Goal: Task Accomplishment & Management: Manage account settings

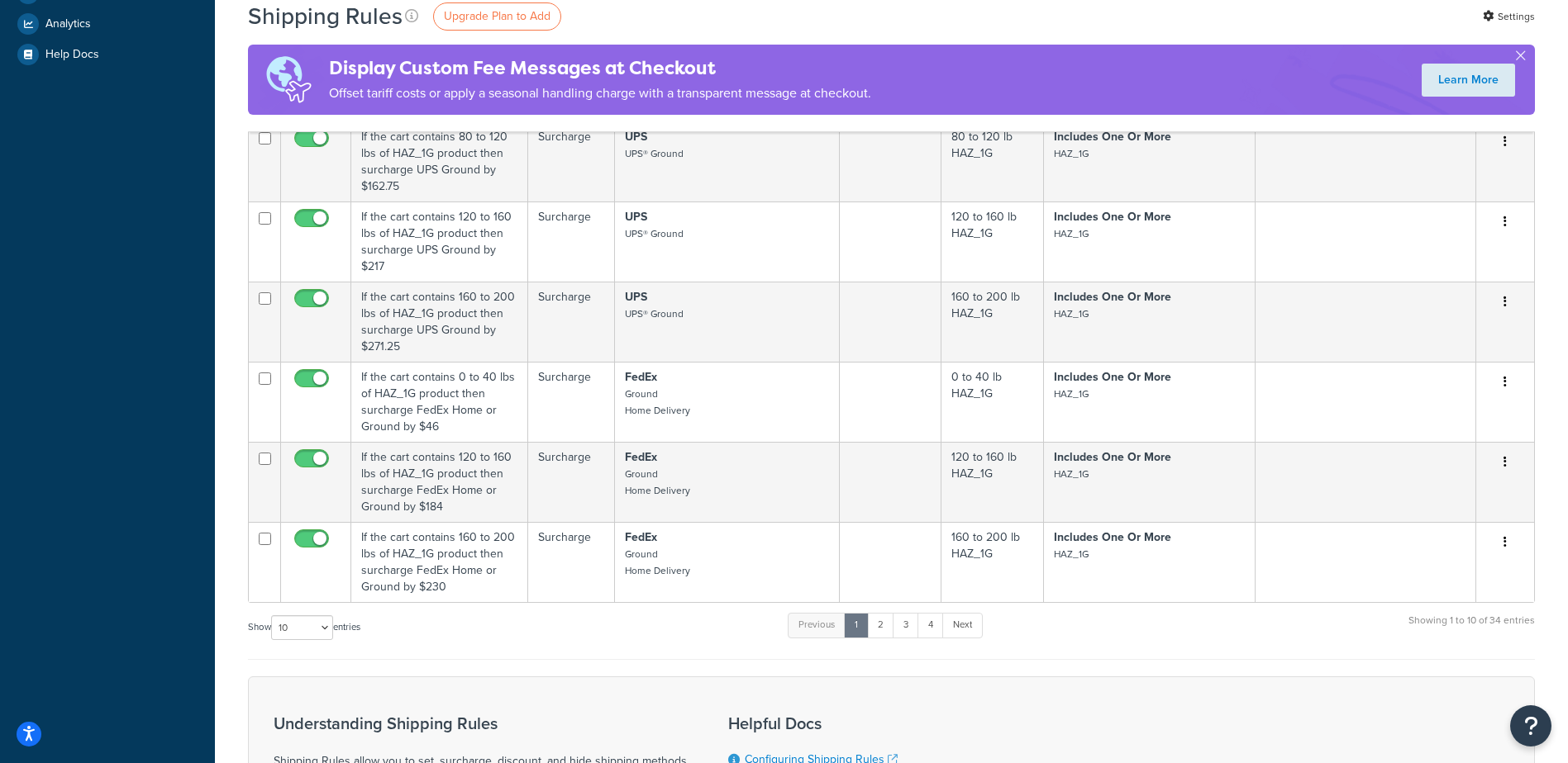
scroll to position [661, 0]
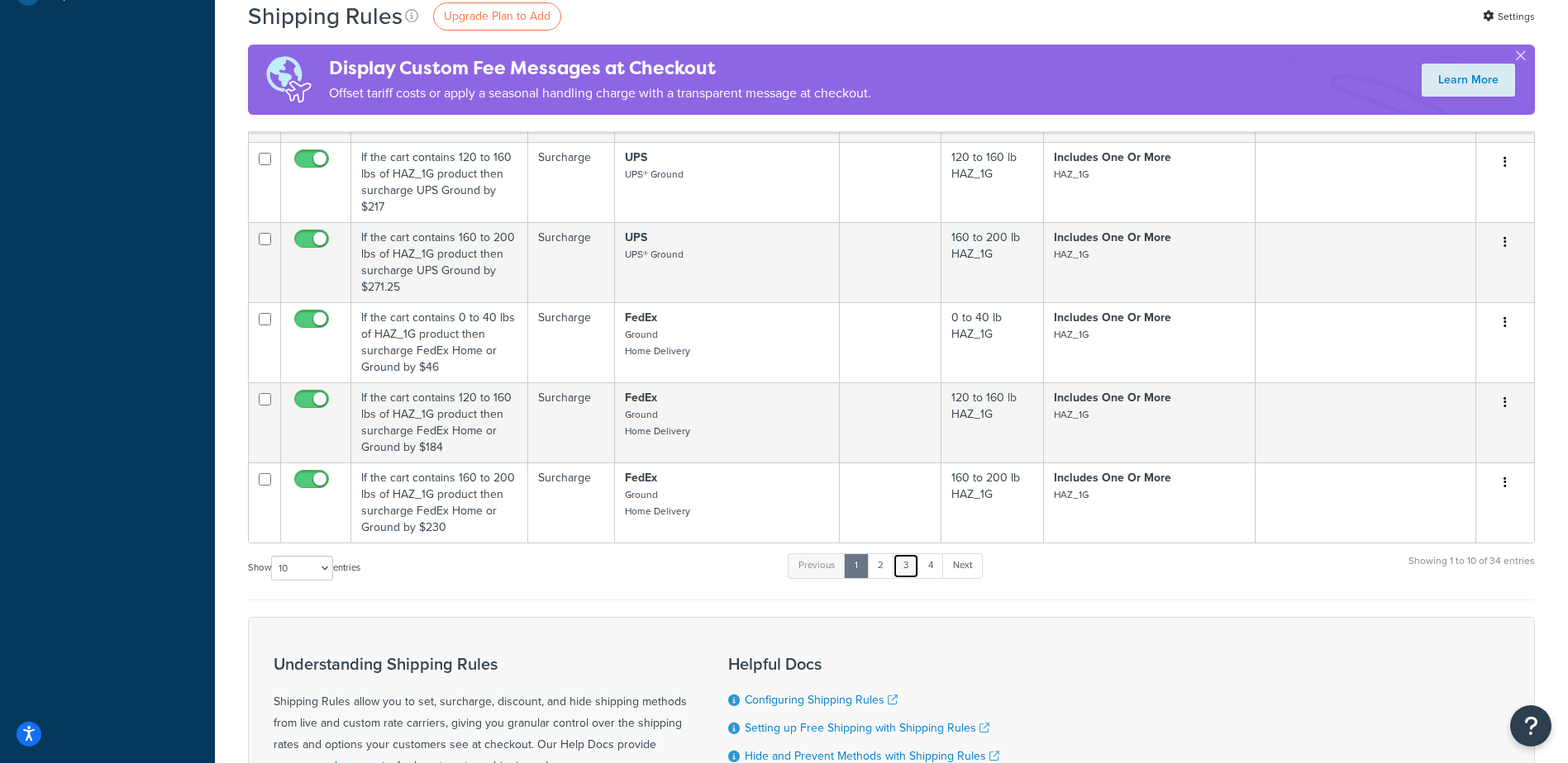
click at [904, 569] on link "3" at bounding box center [906, 566] width 27 height 25
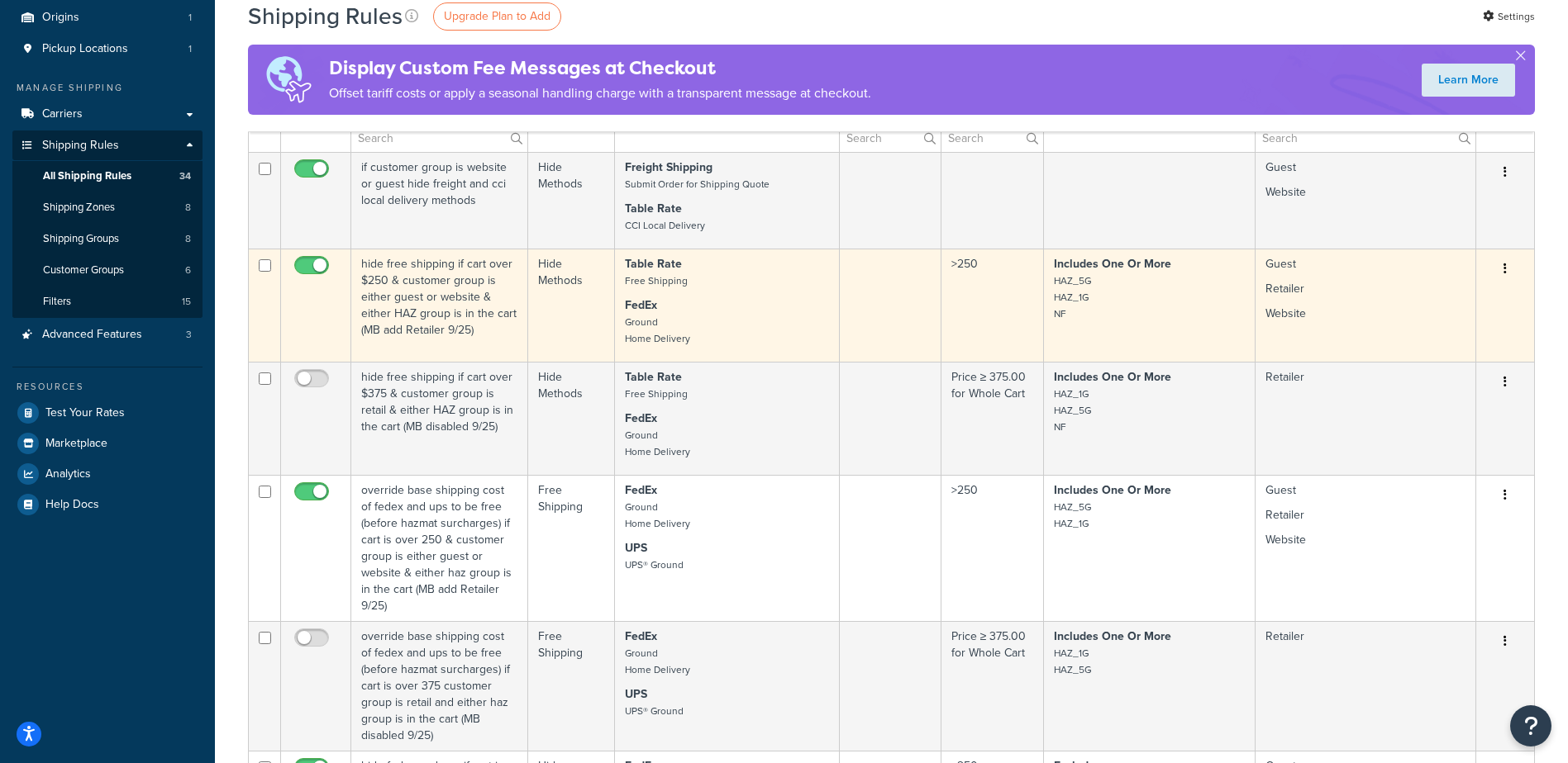
scroll to position [0, 0]
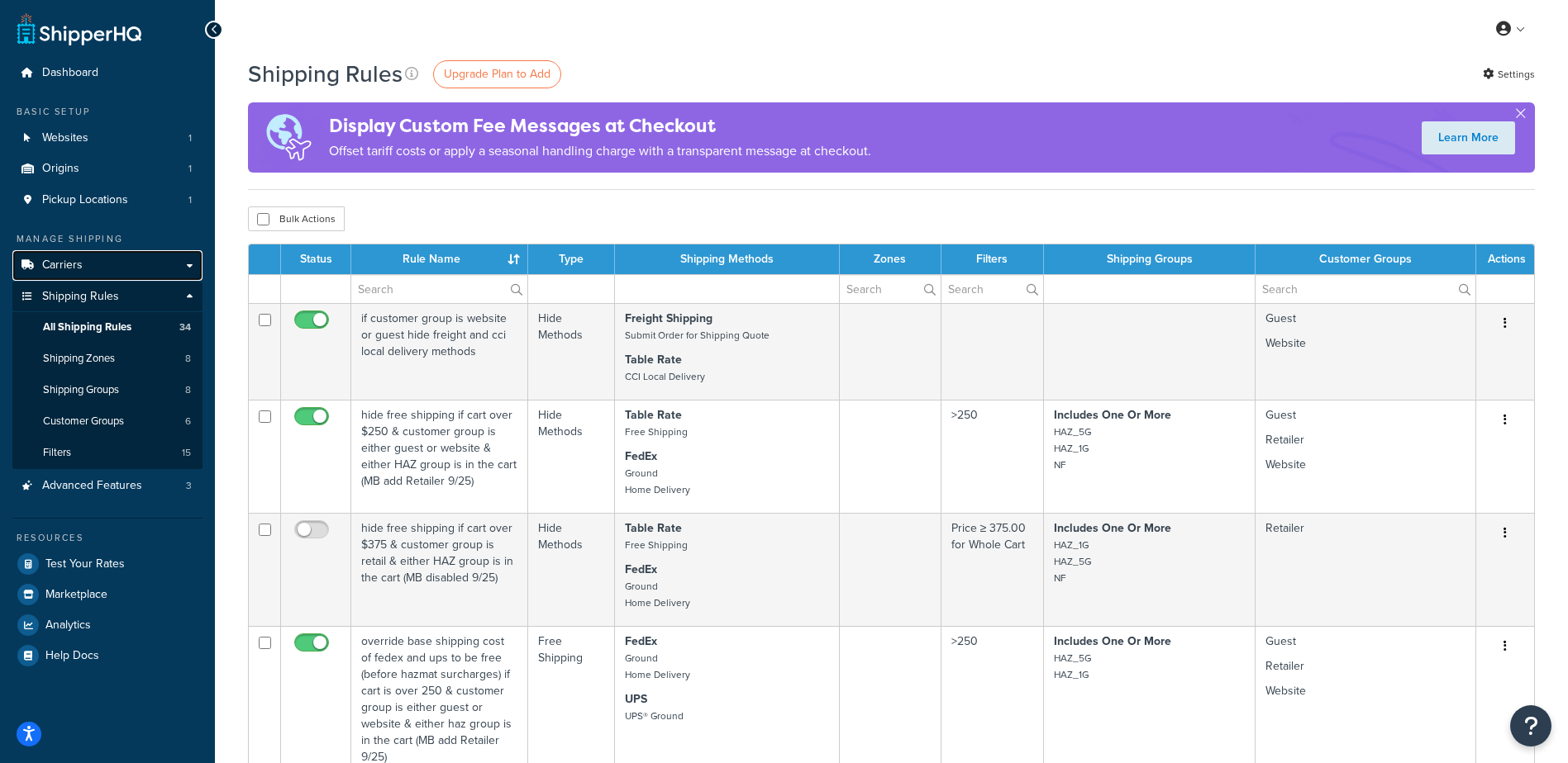
click at [84, 254] on link "Carriers" at bounding box center [107, 266] width 190 height 31
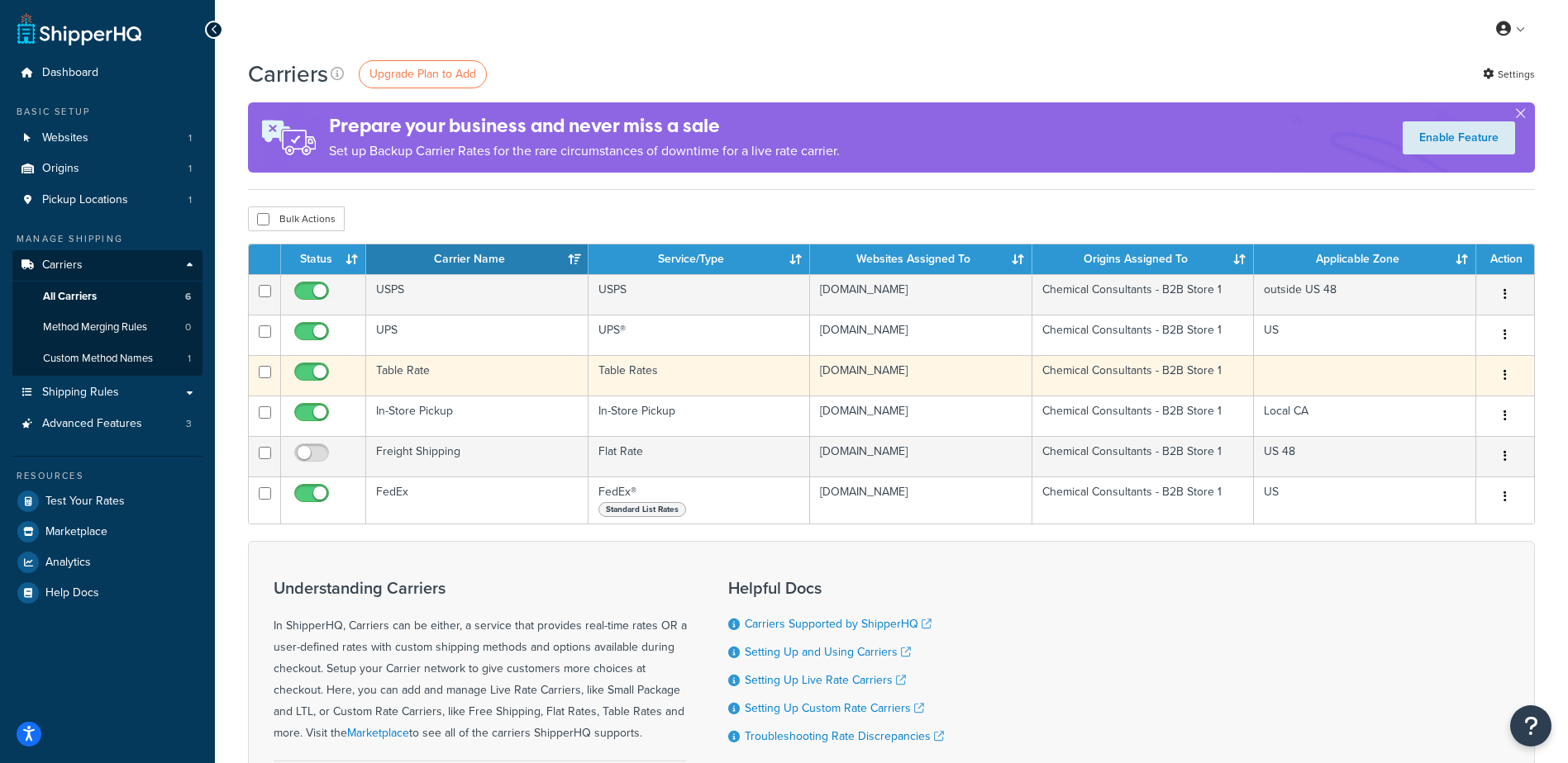
click at [467, 391] on td "Table Rate" at bounding box center [477, 376] width 222 height 40
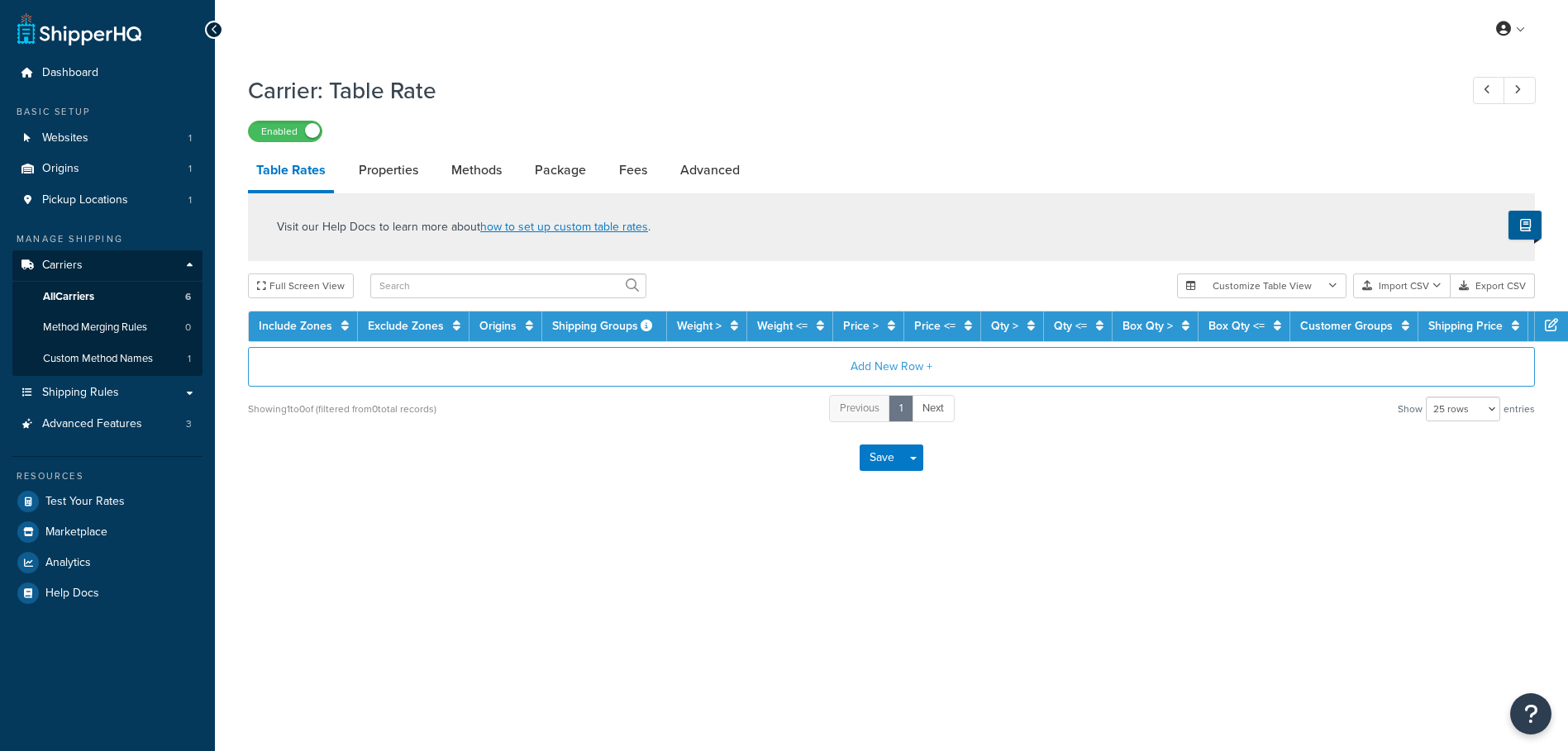
select select "25"
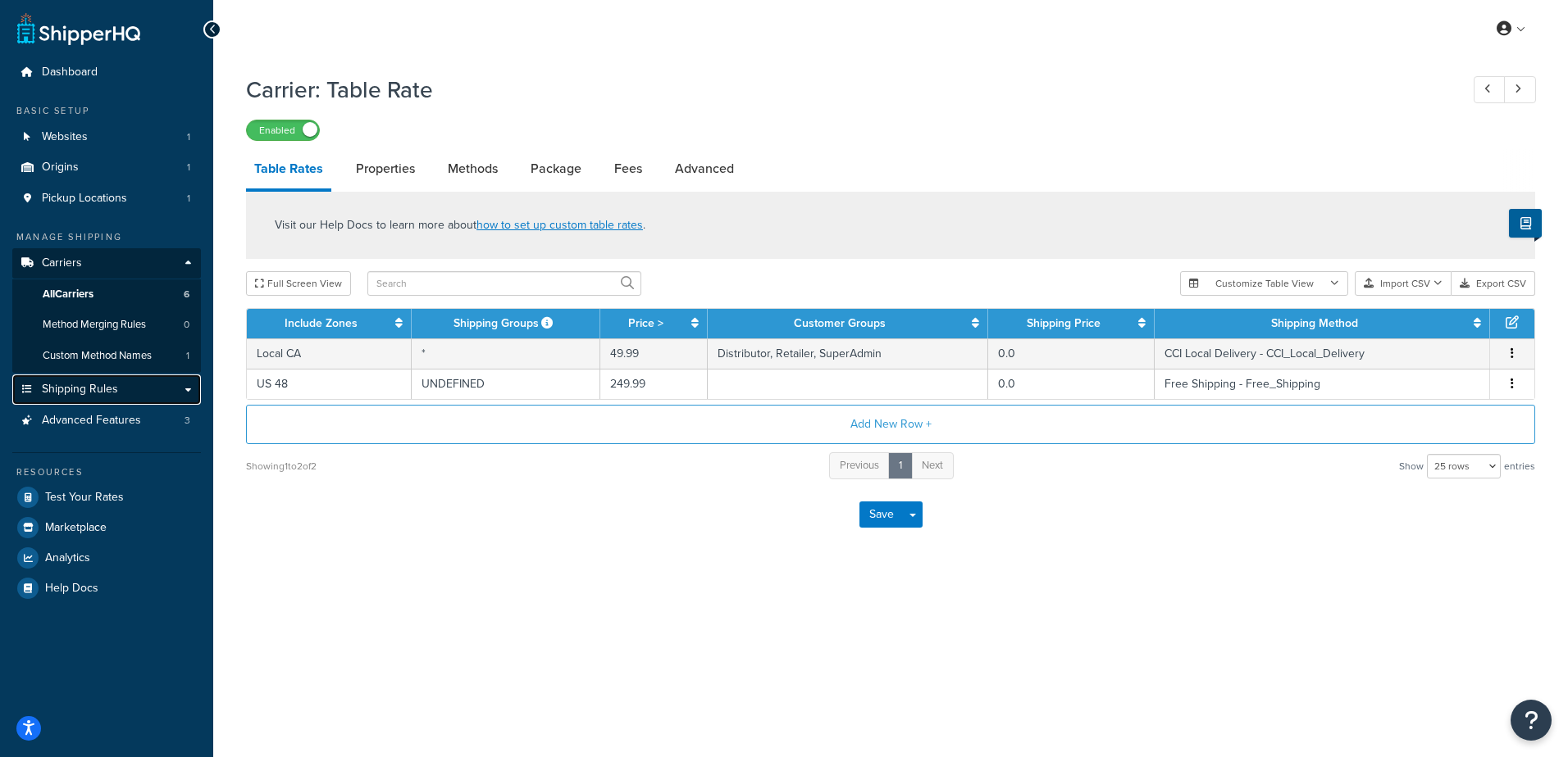
click at [113, 395] on span "Shipping Rules" at bounding box center [80, 389] width 76 height 14
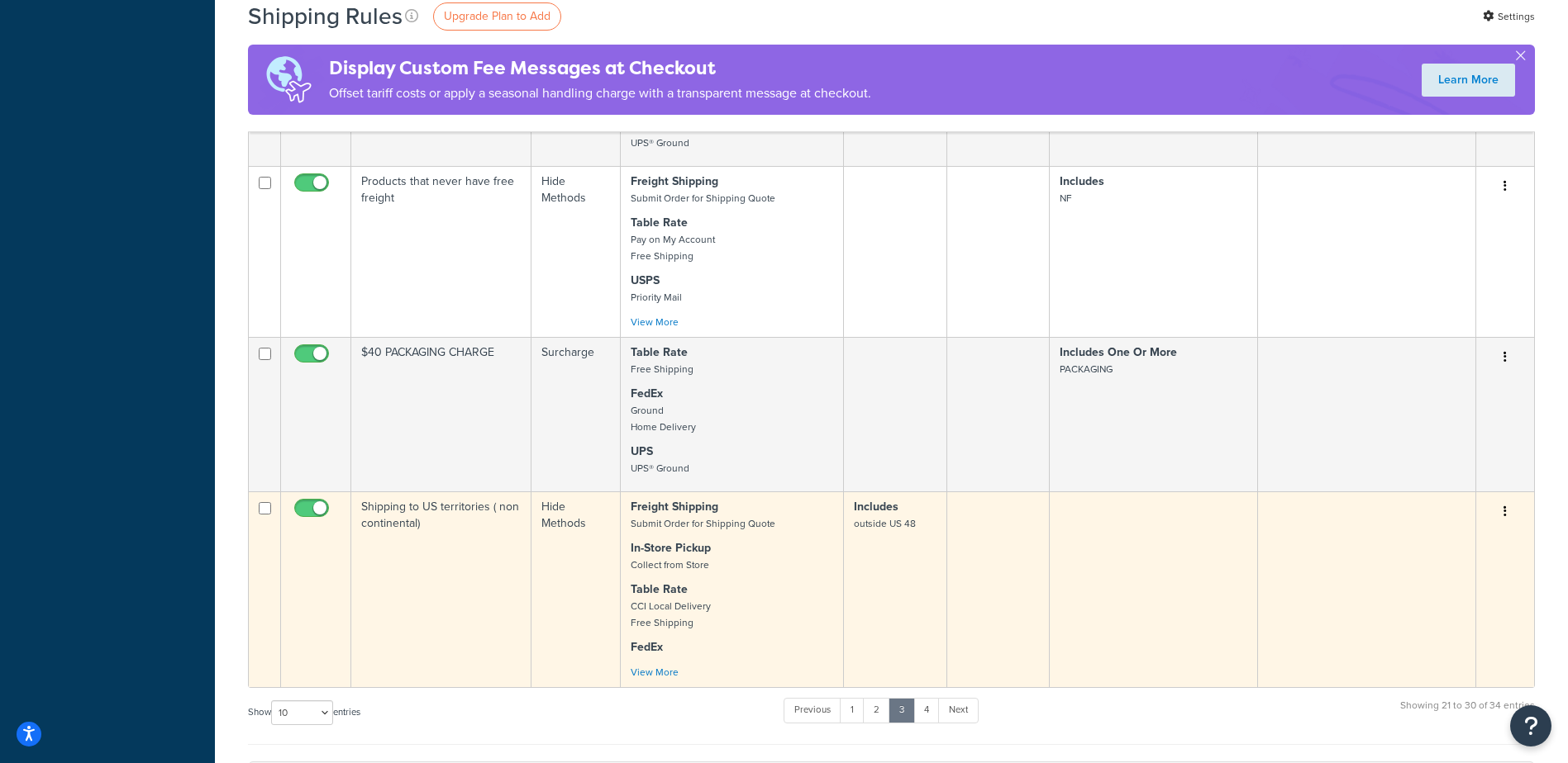
scroll to position [992, 0]
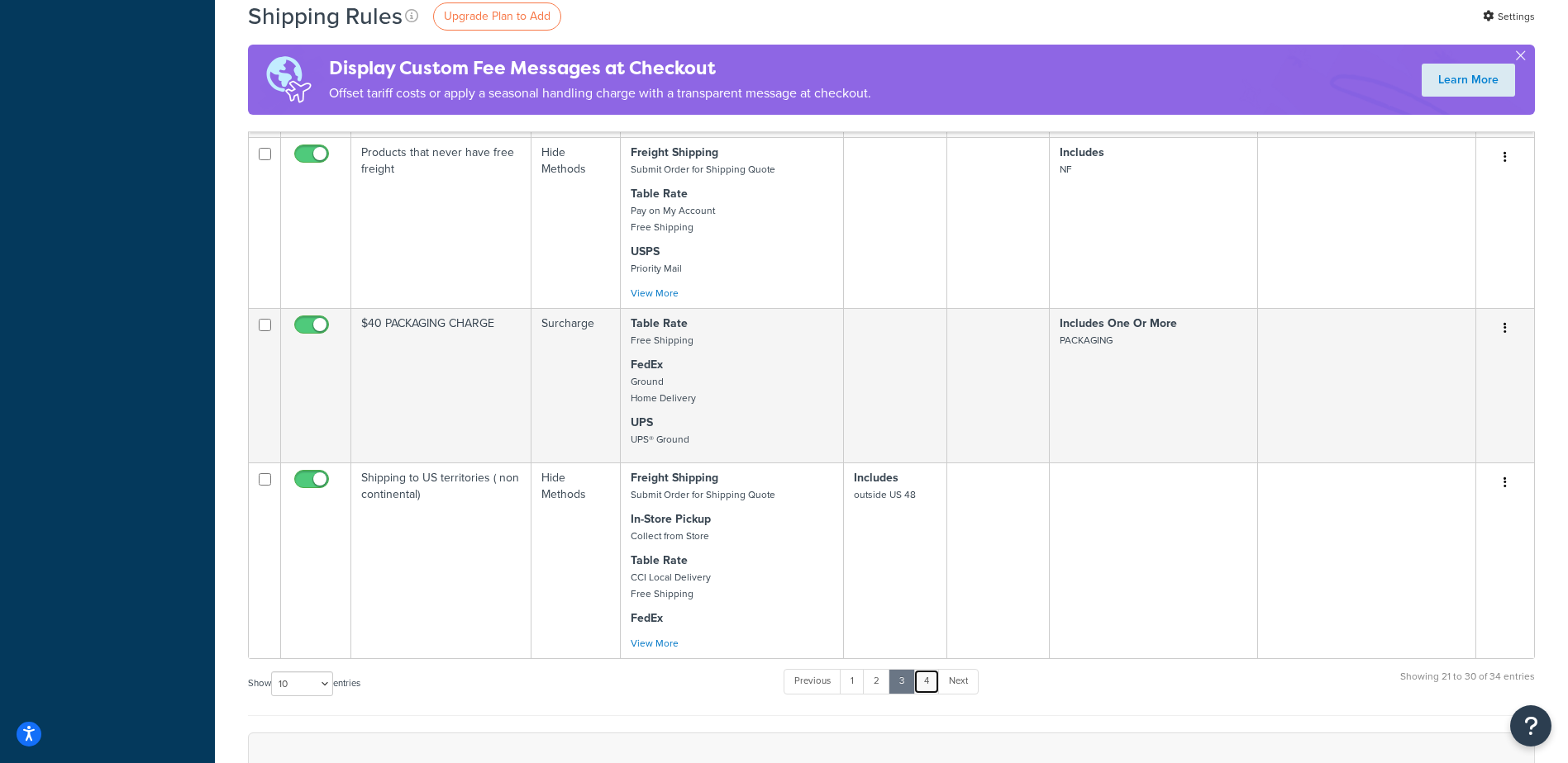
click at [935, 687] on link "4" at bounding box center [927, 682] width 27 height 25
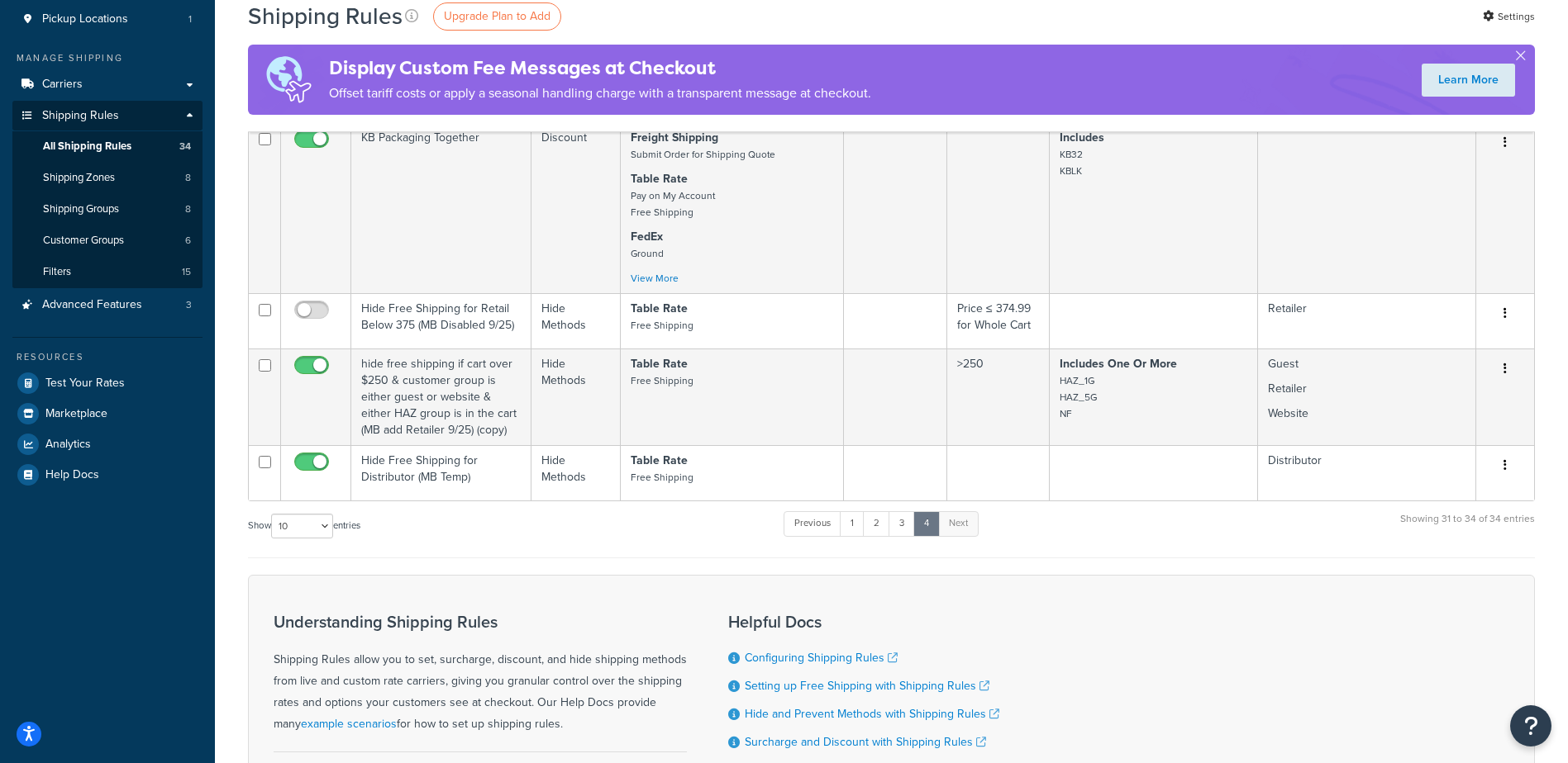
scroll to position [144, 0]
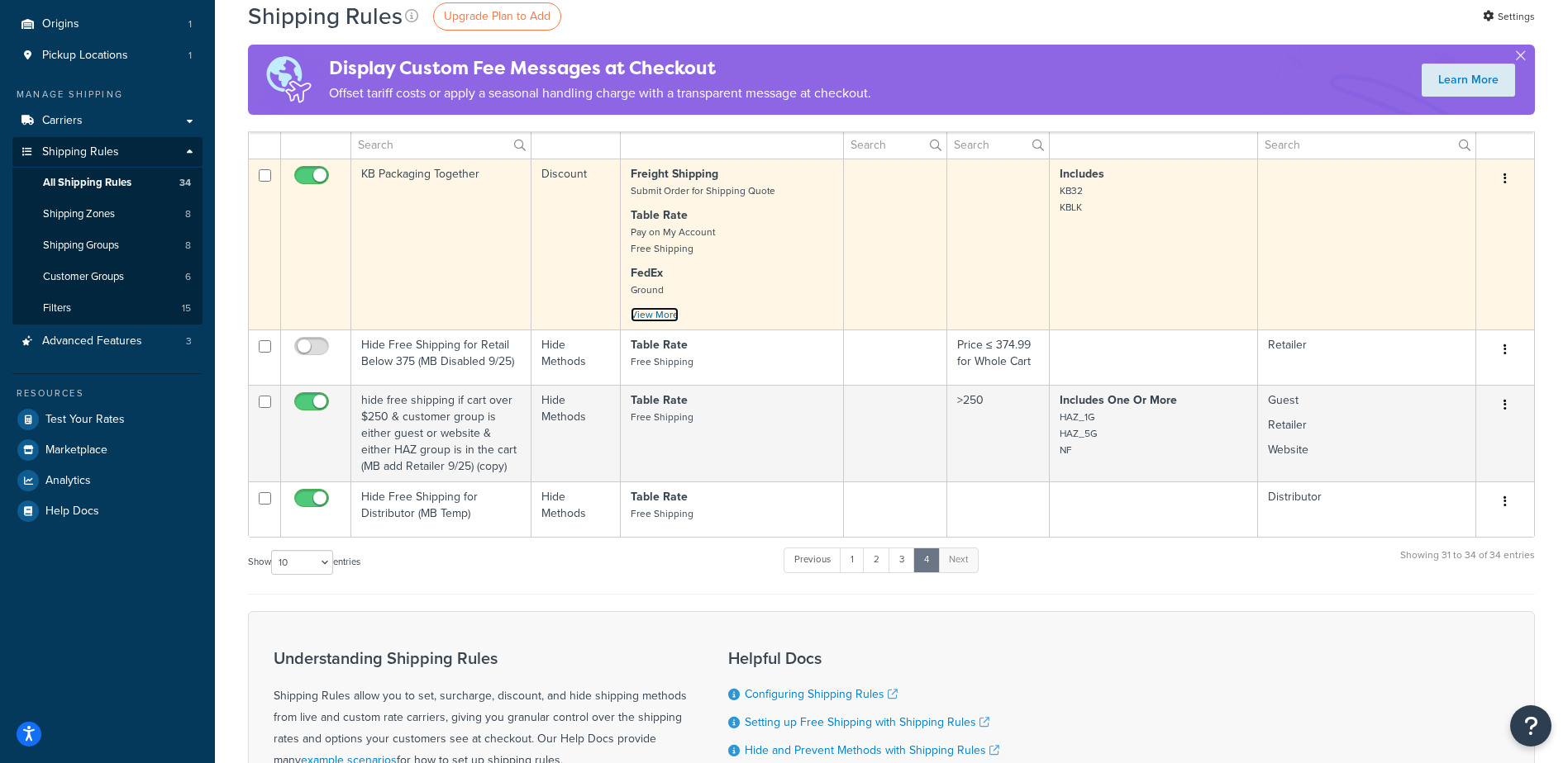
click at [653, 313] on link "View More" at bounding box center [654, 315] width 48 height 15
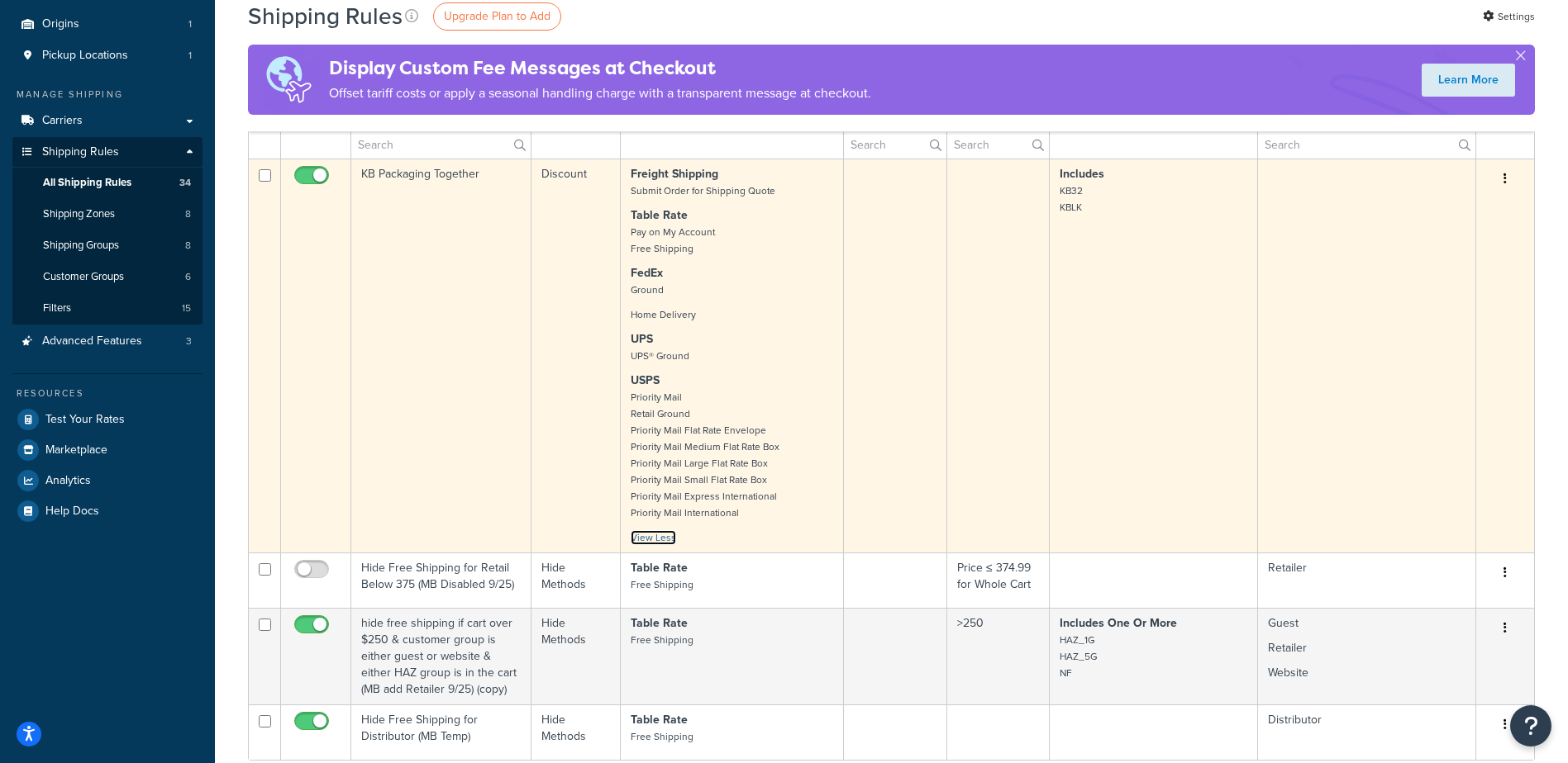
scroll to position [228, 0]
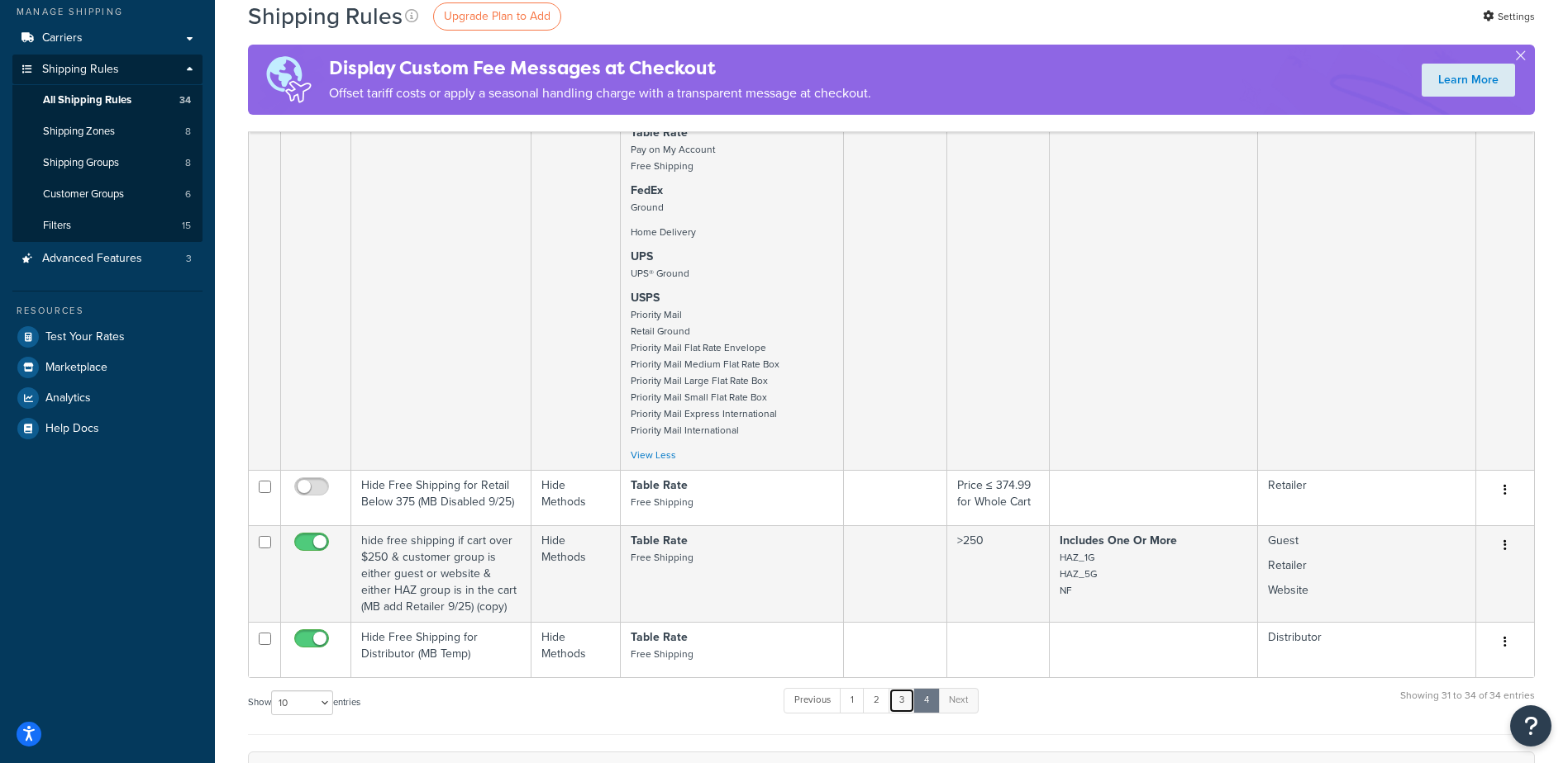
click at [907, 710] on link "3" at bounding box center [902, 701] width 27 height 25
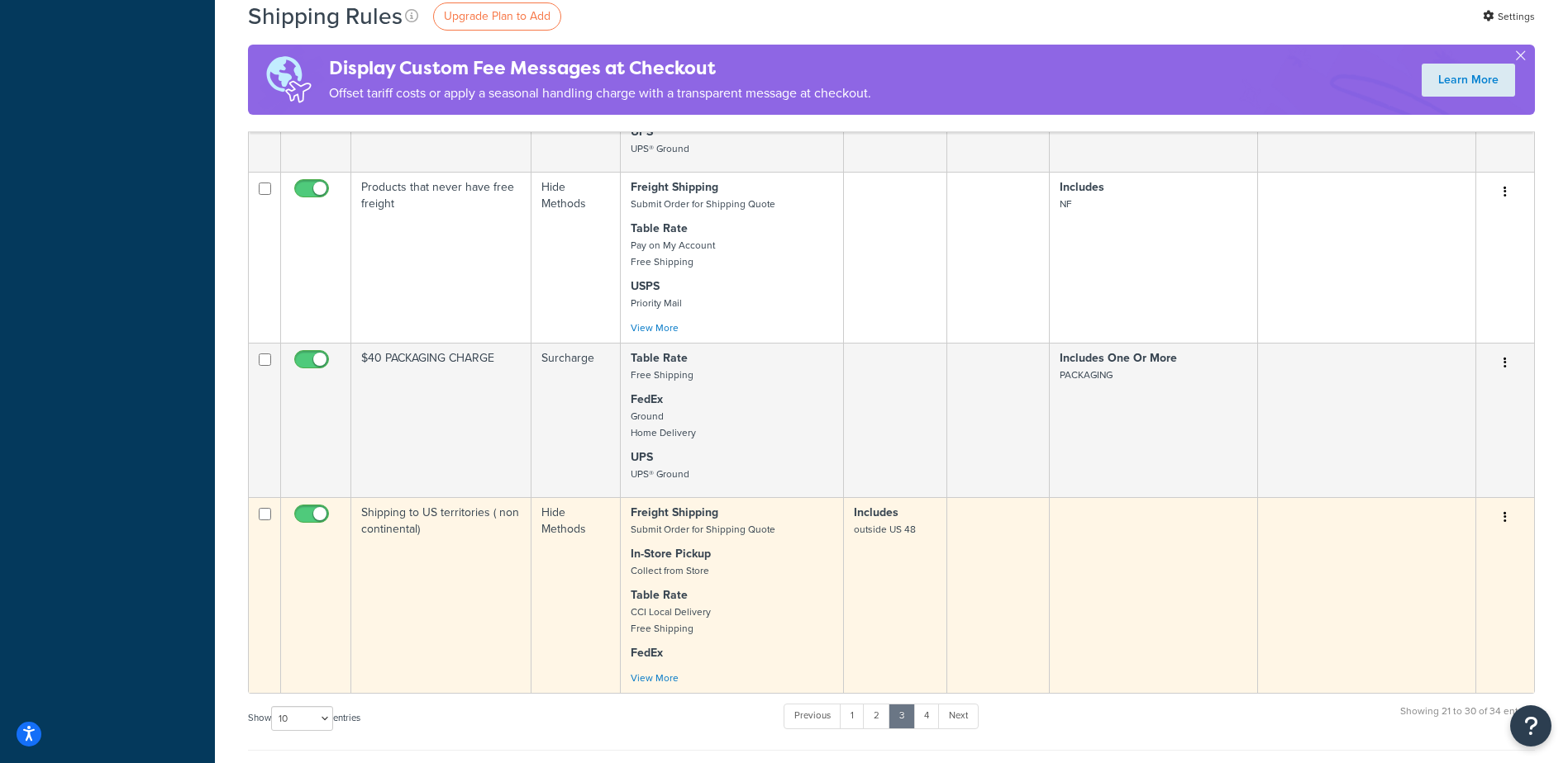
scroll to position [961, 0]
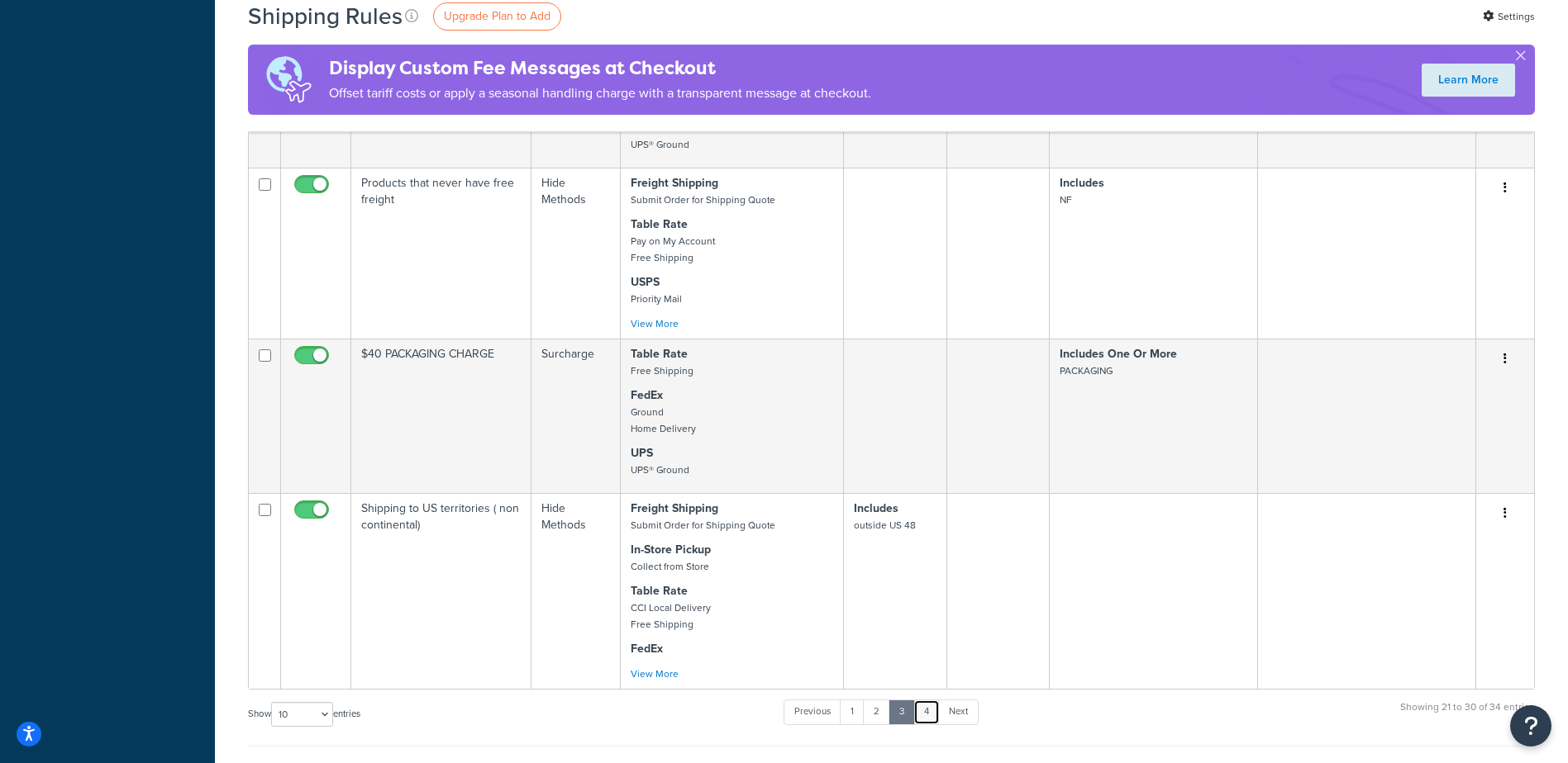
click at [926, 716] on link "4" at bounding box center [927, 712] width 27 height 25
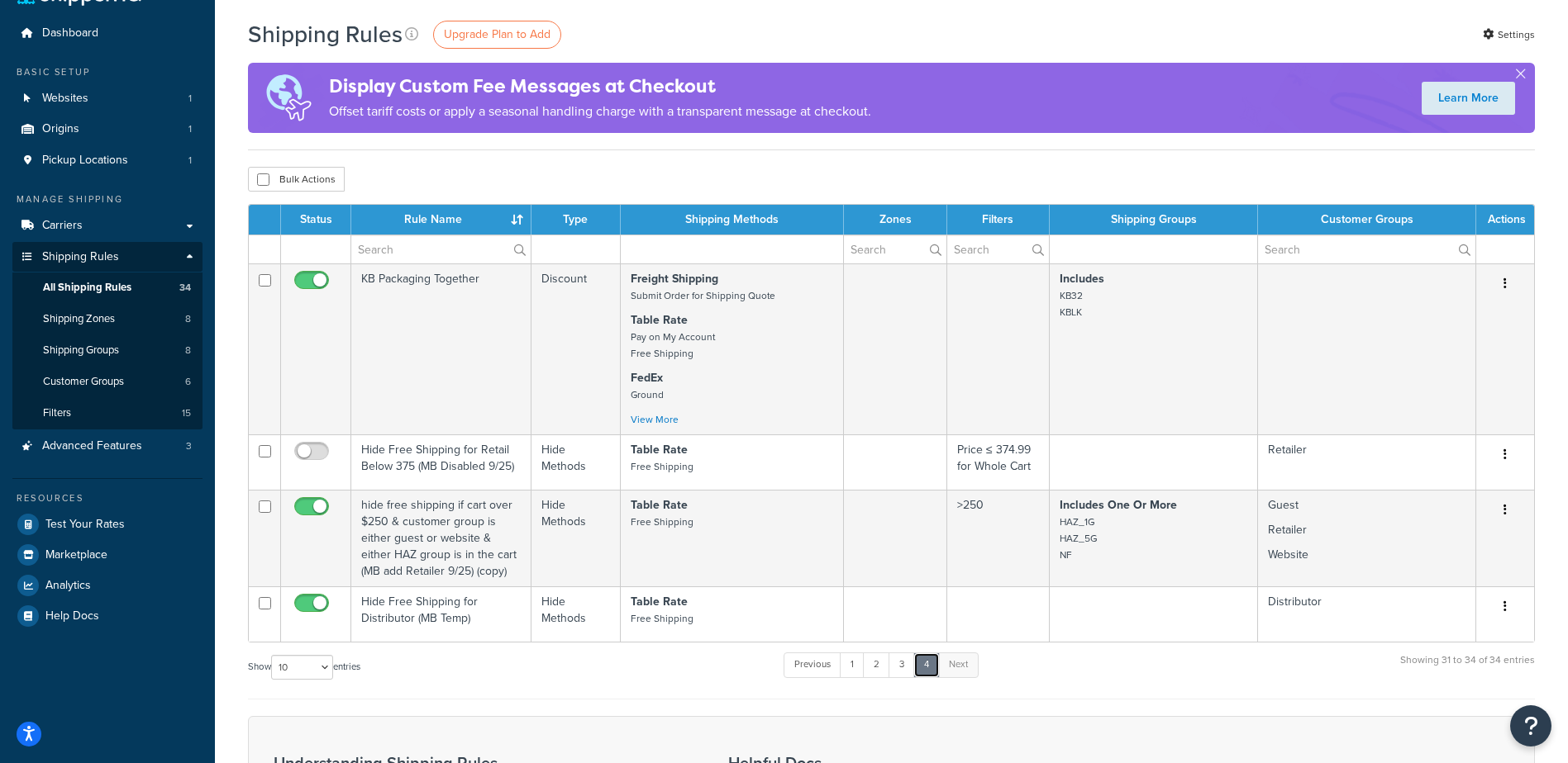
scroll to position [0, 0]
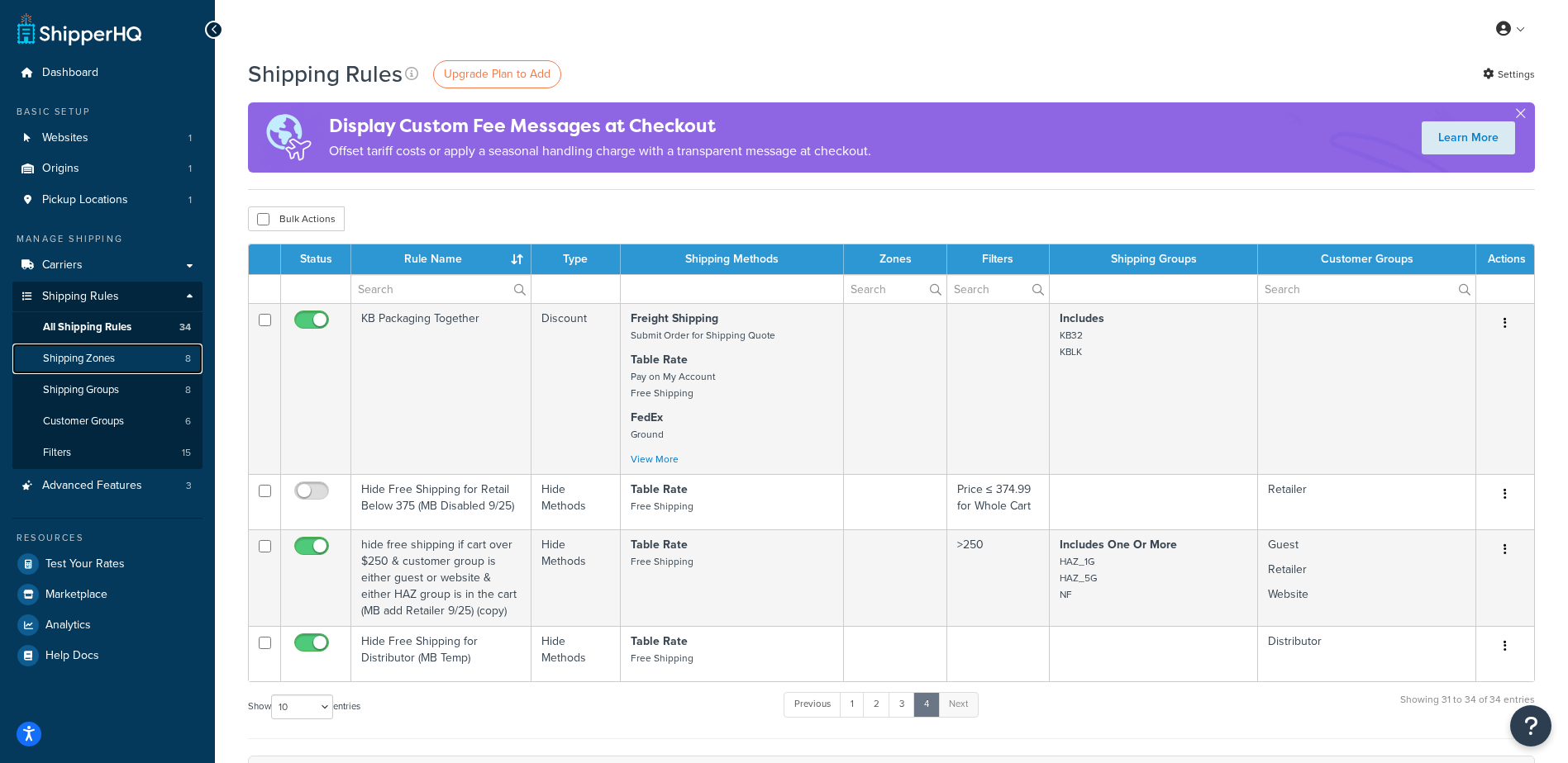
click at [101, 362] on span "Shipping Zones" at bounding box center [78, 359] width 72 height 14
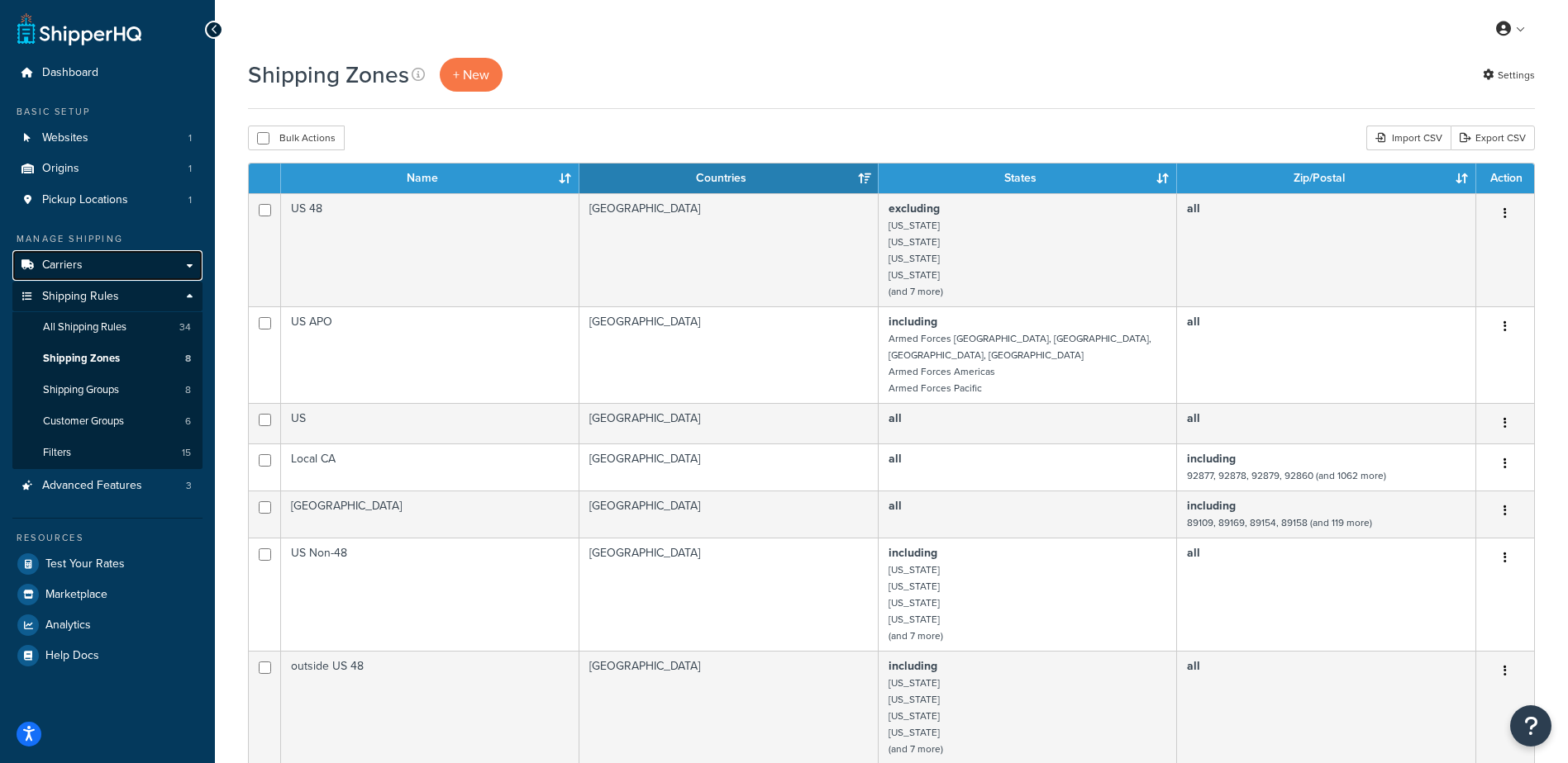
click at [129, 261] on link "Carriers" at bounding box center [107, 266] width 190 height 31
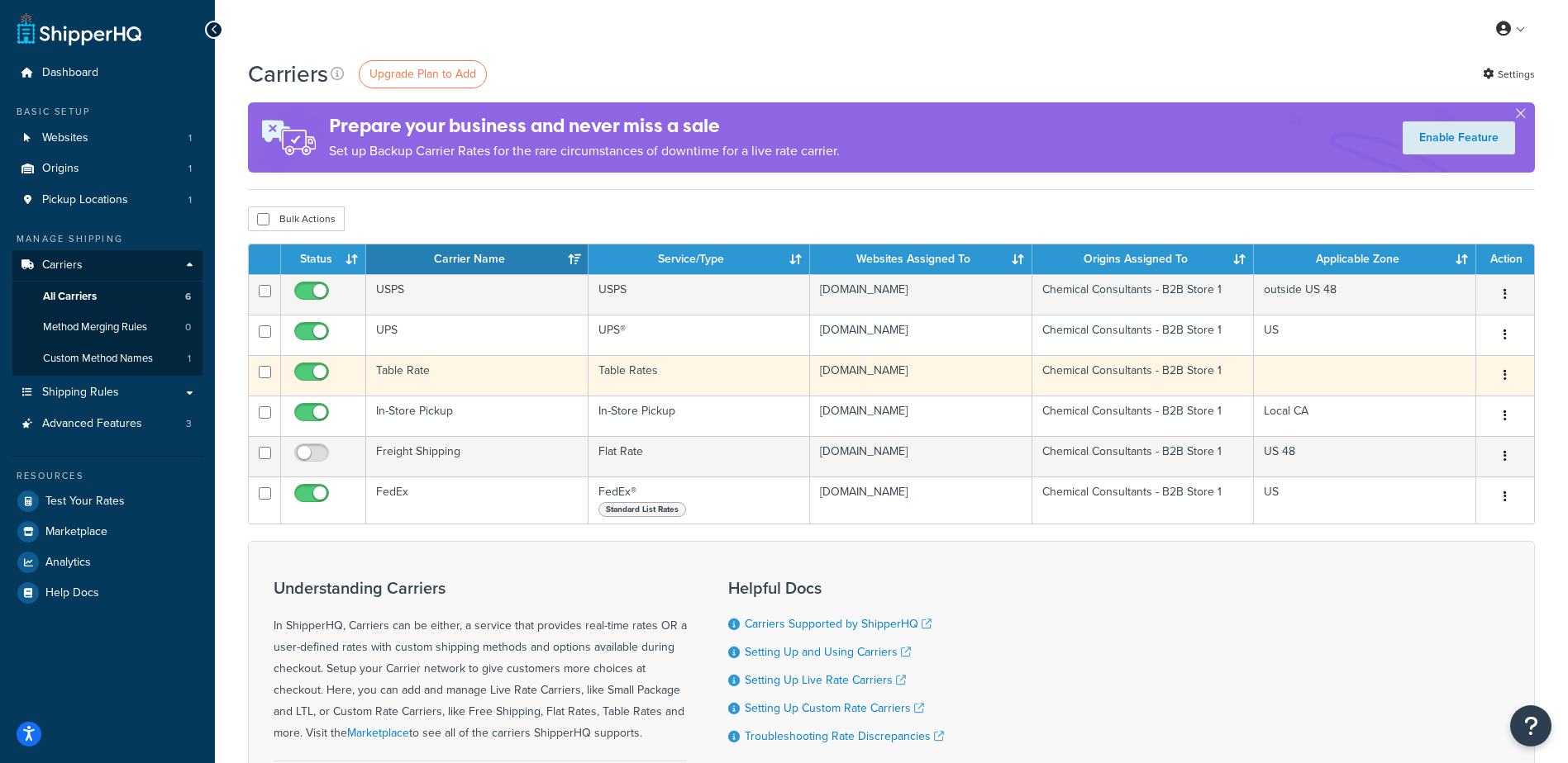
click at [464, 388] on td "Table Rate" at bounding box center [477, 376] width 222 height 40
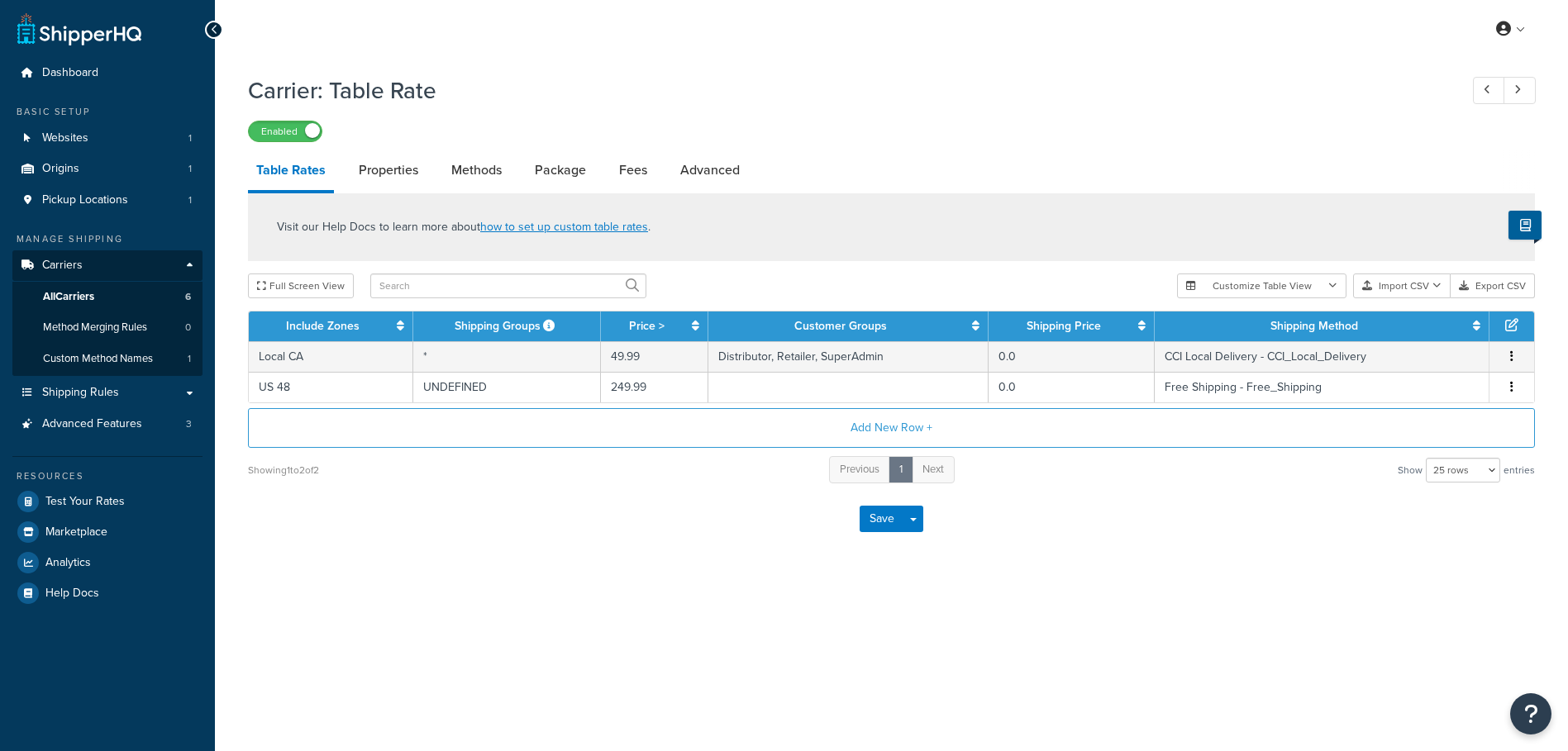
select select "25"
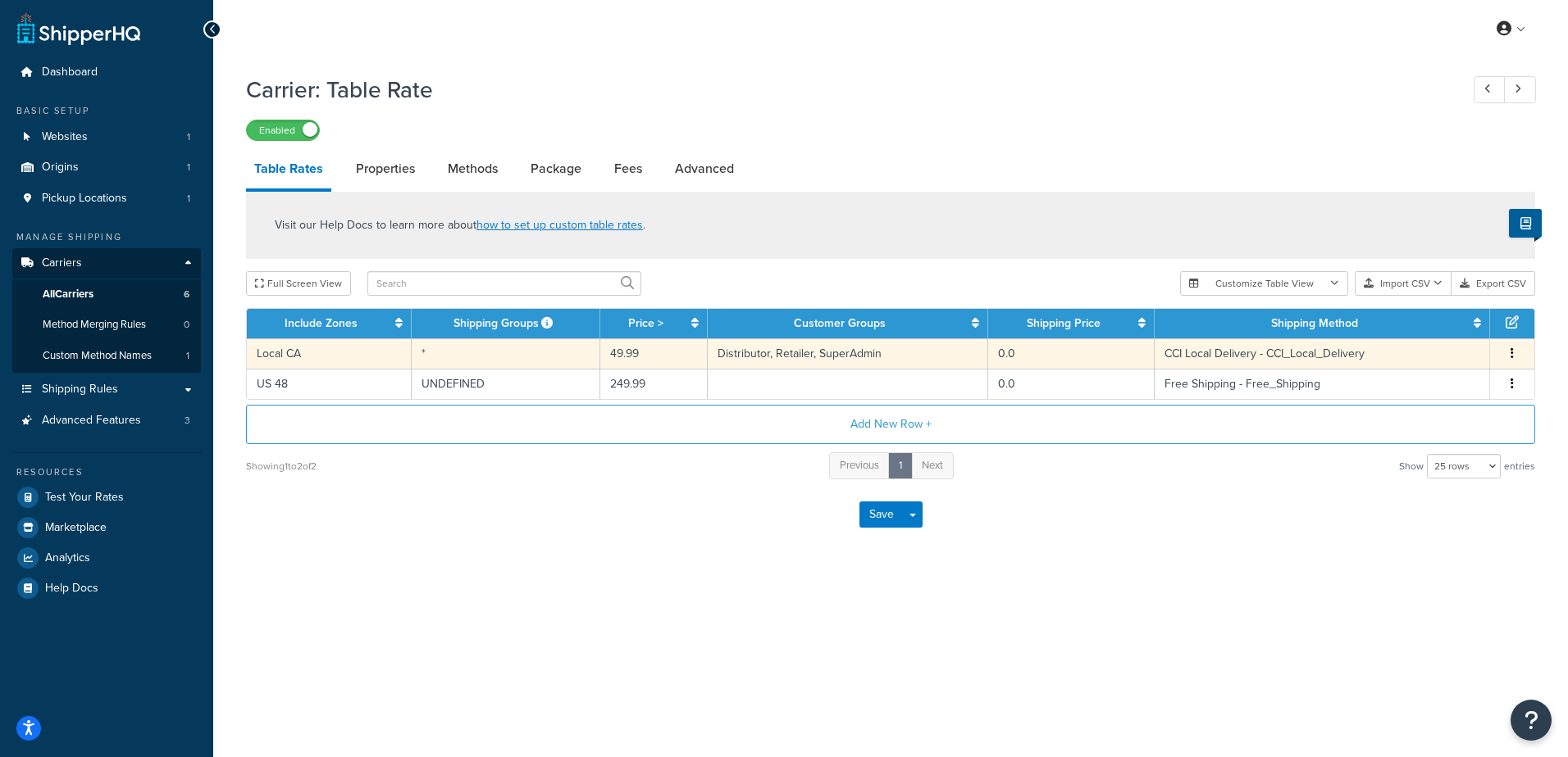
click at [1514, 355] on button "button" at bounding box center [1512, 354] width 13 height 18
click at [1468, 323] on div "Edit" at bounding box center [1428, 321] width 117 height 33
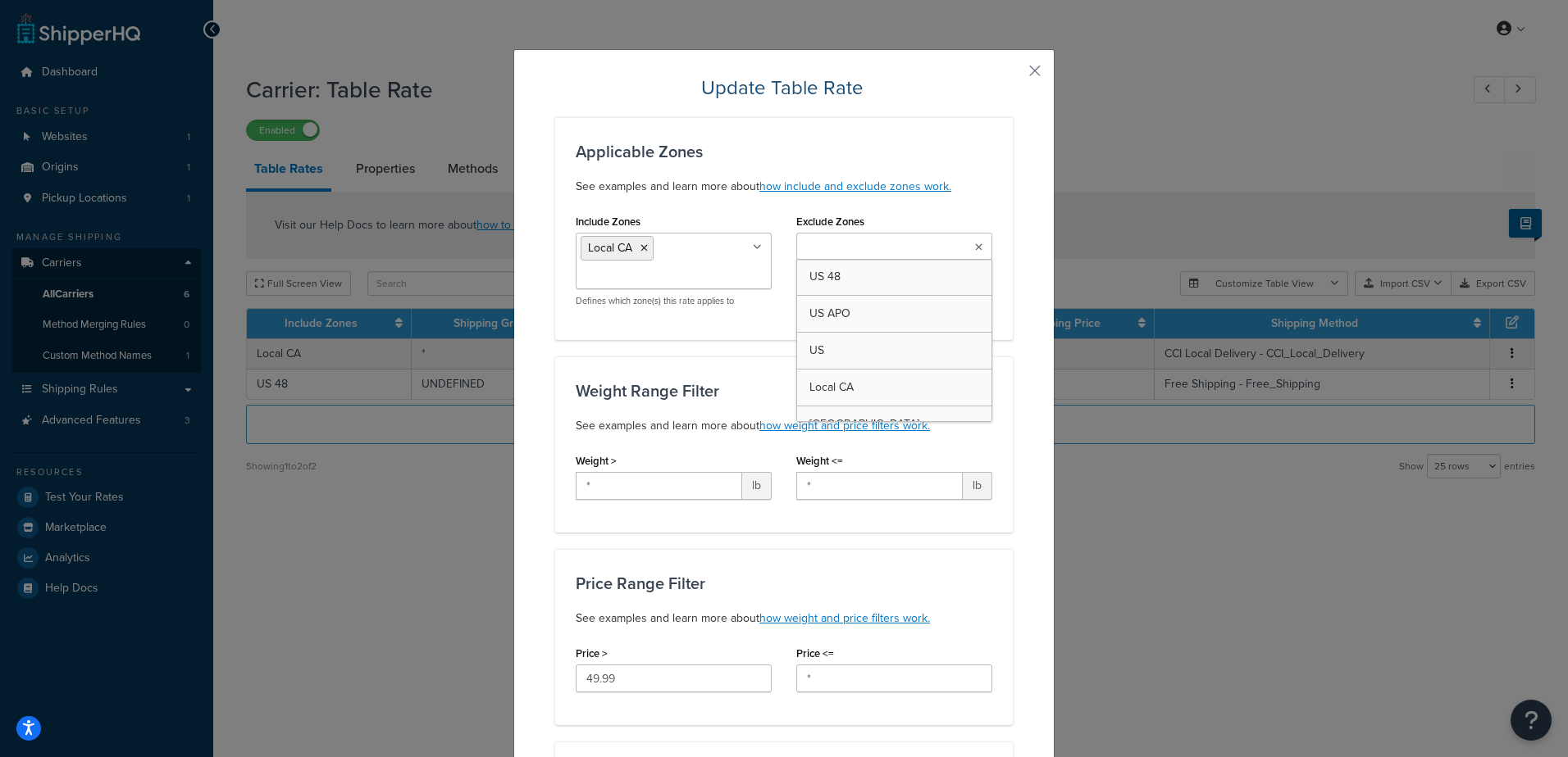
click at [979, 251] on ul at bounding box center [894, 246] width 196 height 28
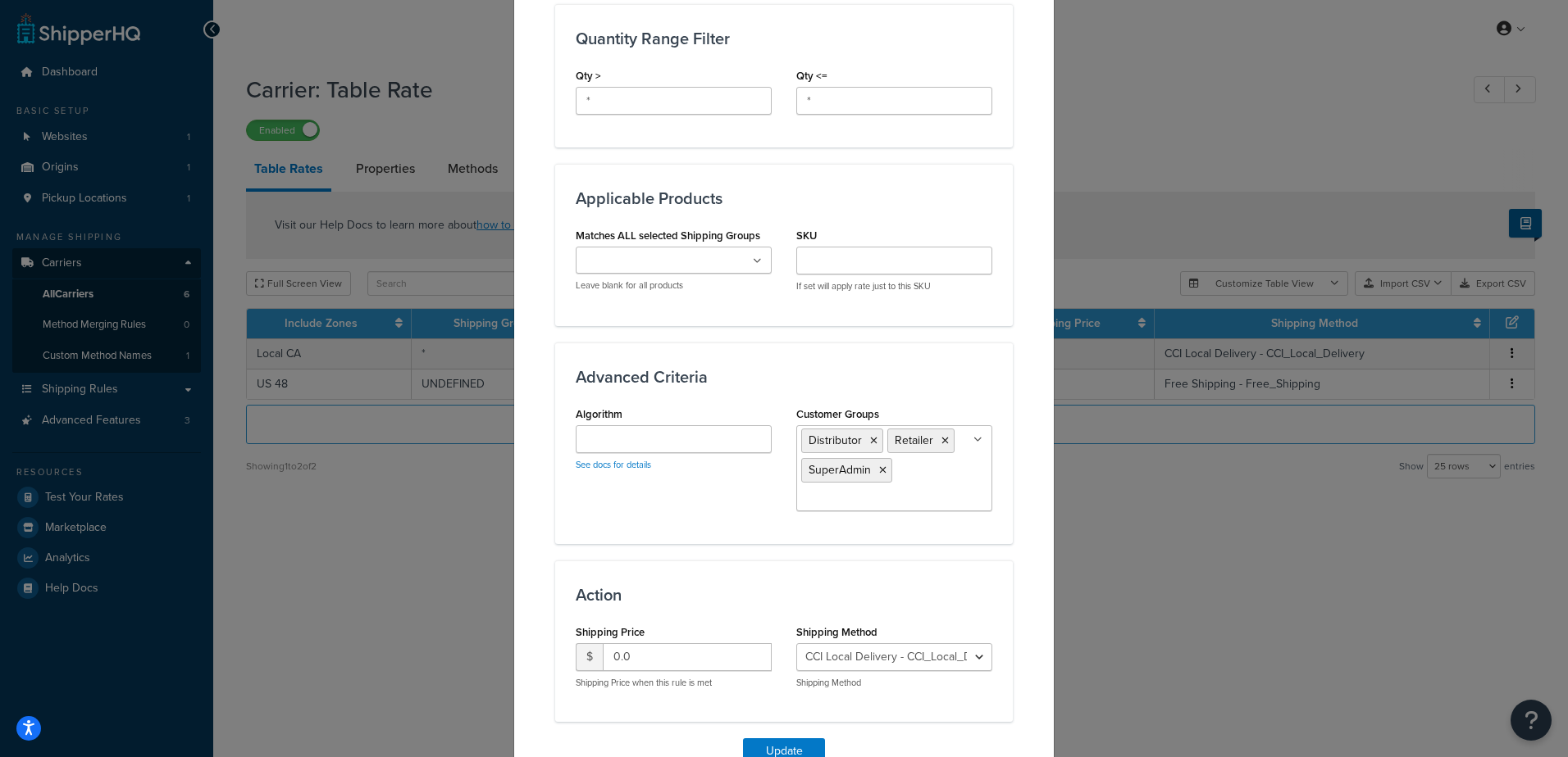
scroll to position [822, 0]
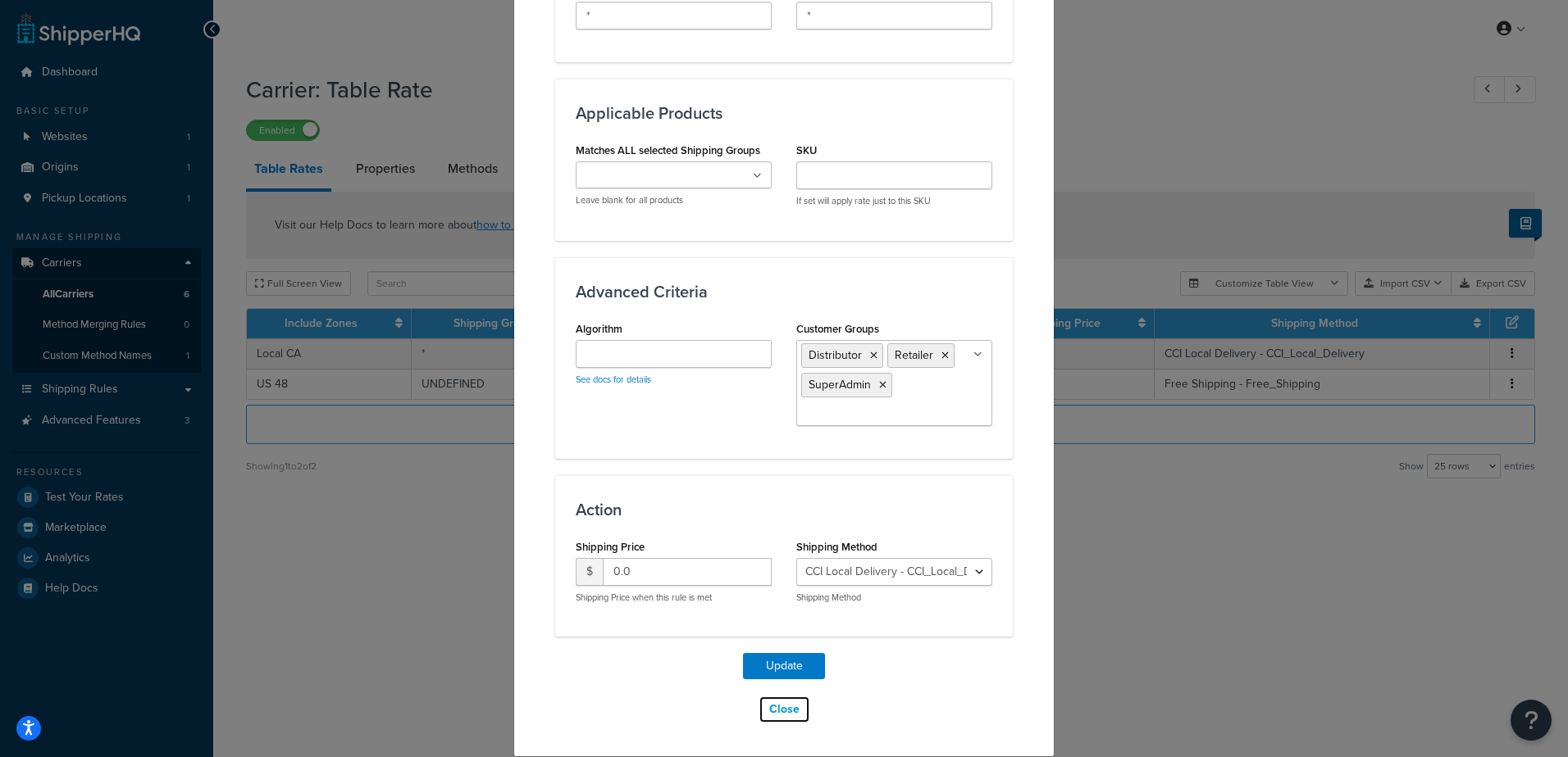
click at [798, 714] on button "Close" at bounding box center [784, 710] width 51 height 28
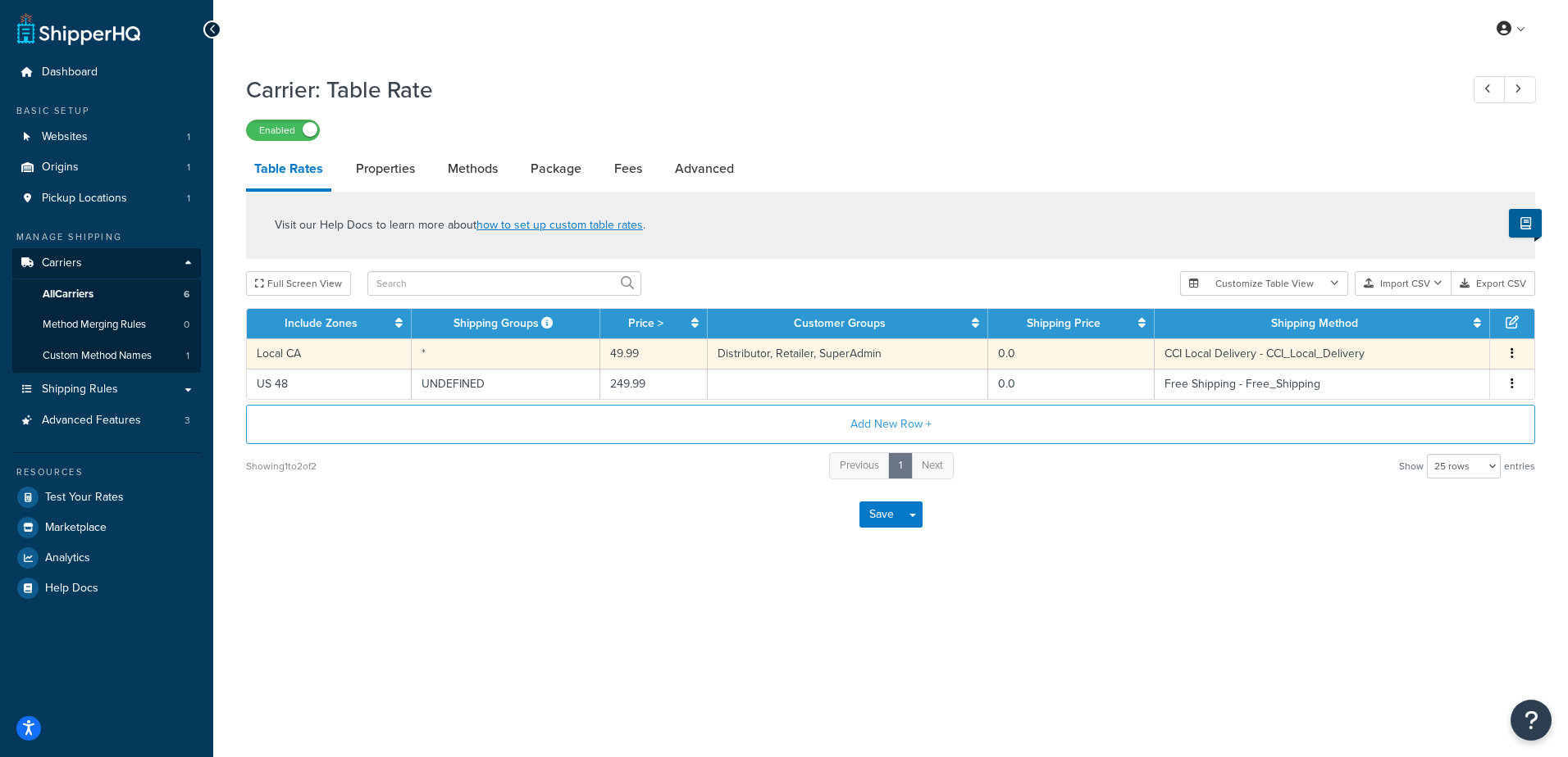
click at [1516, 354] on button "button" at bounding box center [1512, 354] width 13 height 18
click at [1405, 310] on div "Edit" at bounding box center [1428, 321] width 117 height 33
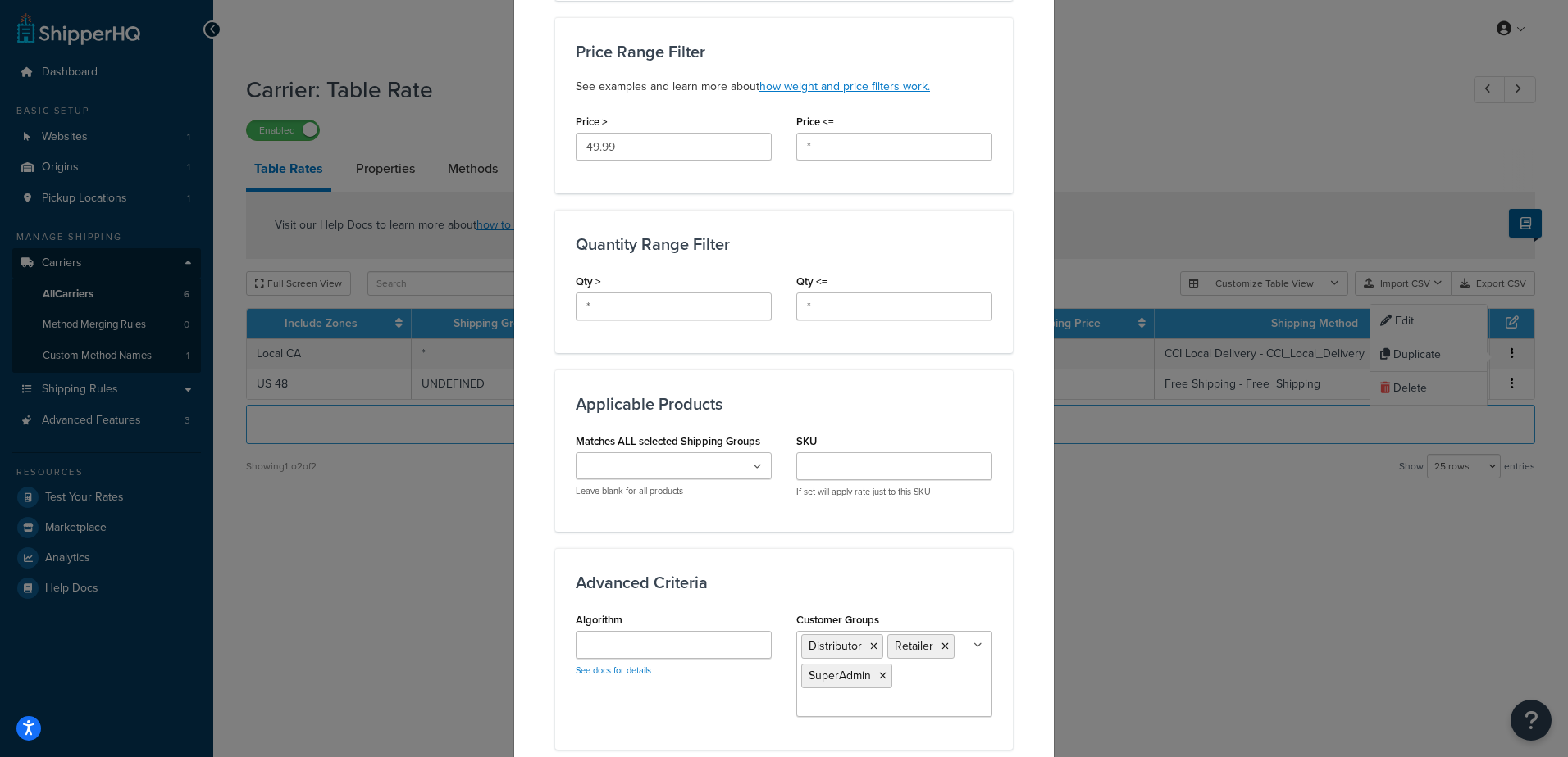
scroll to position [738, 0]
